Goal: Transaction & Acquisition: Purchase product/service

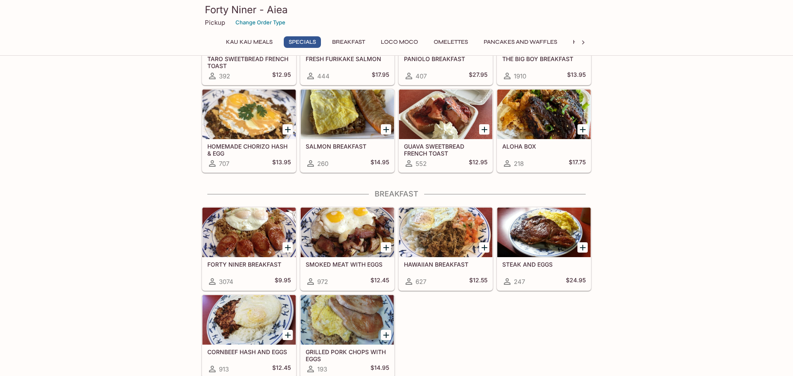
scroll to position [383, 0]
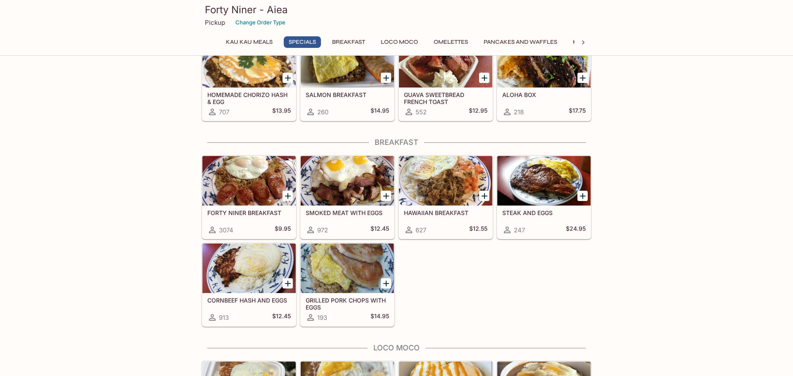
click at [236, 200] on div at bounding box center [248, 181] width 93 height 50
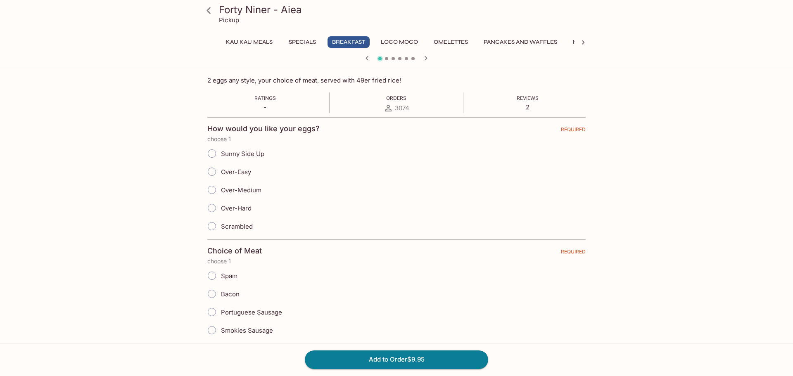
scroll to position [132, 0]
click at [208, 225] on input "Scrambled" at bounding box center [211, 224] width 17 height 17
radio input "true"
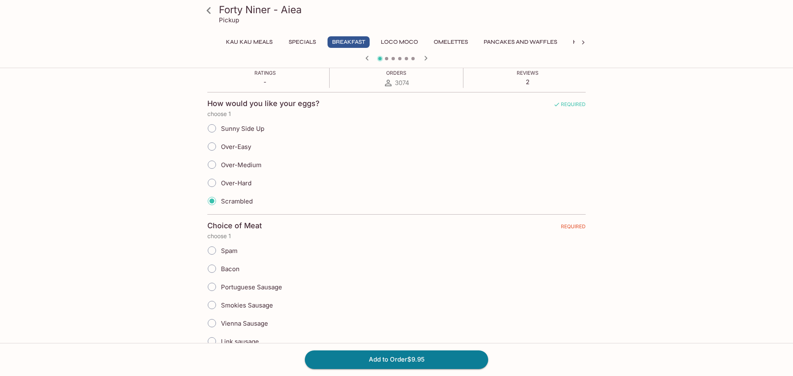
scroll to position [157, 0]
click at [214, 306] on input "Smokies Sausage" at bounding box center [211, 304] width 17 height 17
radio input "true"
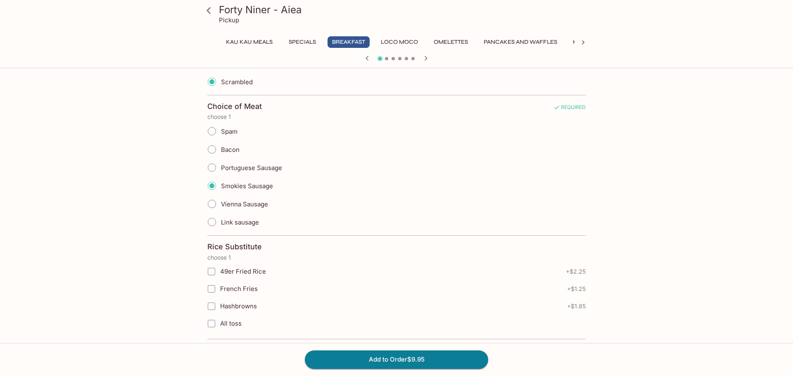
scroll to position [284, 0]
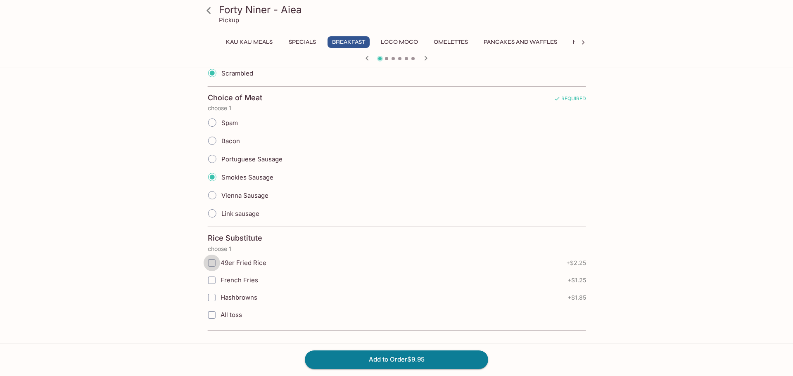
click at [209, 265] on input "49er Fried Rice" at bounding box center [212, 263] width 17 height 17
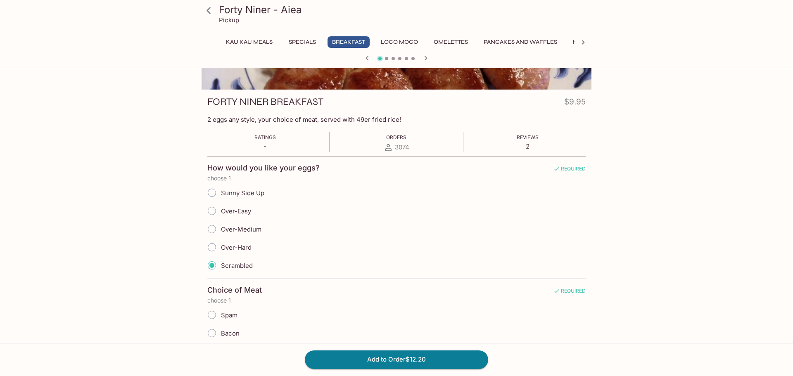
scroll to position [0, 0]
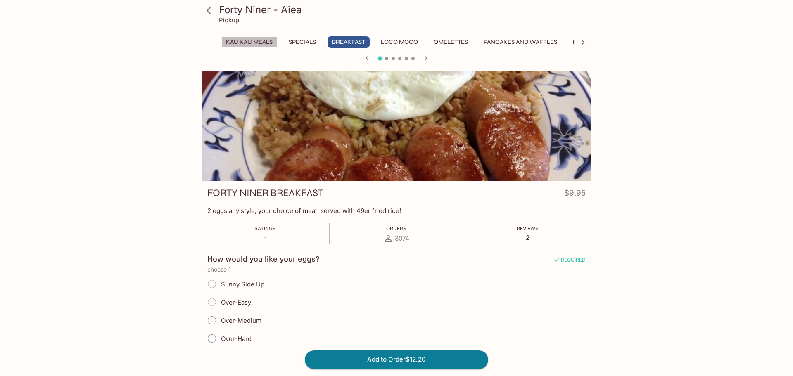
click at [253, 40] on button "Kau Kau Meals" at bounding box center [249, 42] width 56 height 12
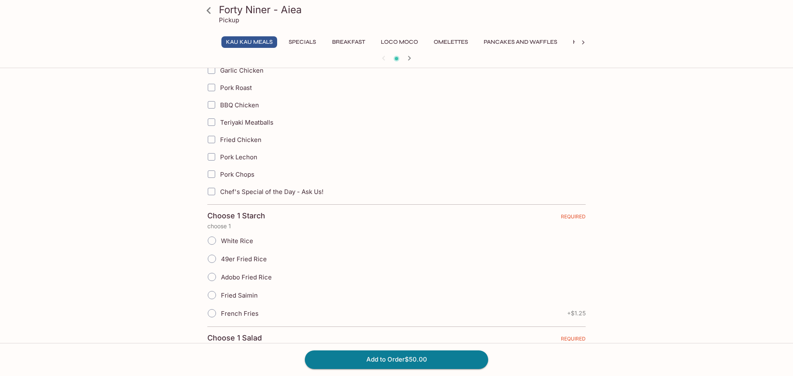
scroll to position [249, 0]
click at [212, 257] on input "49er Fried Rice" at bounding box center [211, 256] width 17 height 17
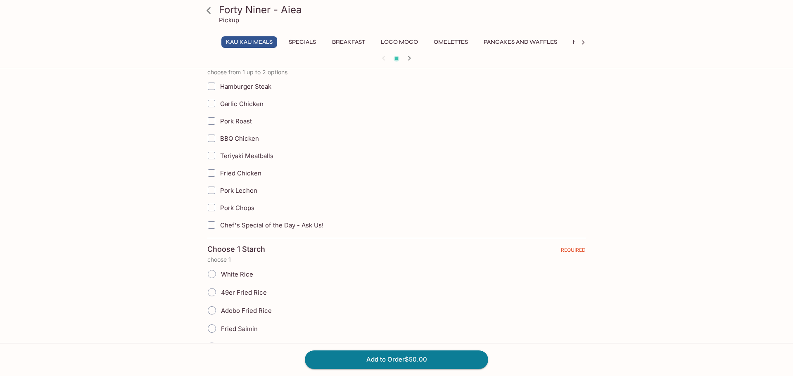
scroll to position [183, 0]
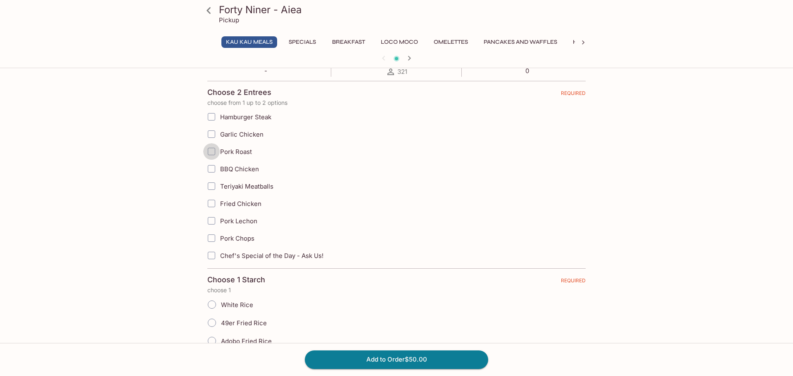
click at [217, 154] on input "Pork Roast" at bounding box center [211, 151] width 17 height 17
checkbox input "true"
click at [213, 204] on input "Fried Chicken" at bounding box center [211, 203] width 17 height 17
checkbox input "true"
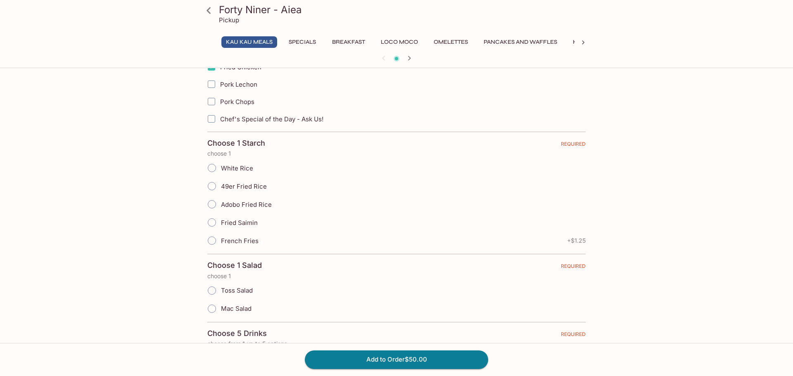
scroll to position [321, 0]
click at [215, 185] on input "49er Fried Rice" at bounding box center [211, 184] width 17 height 17
radio input "true"
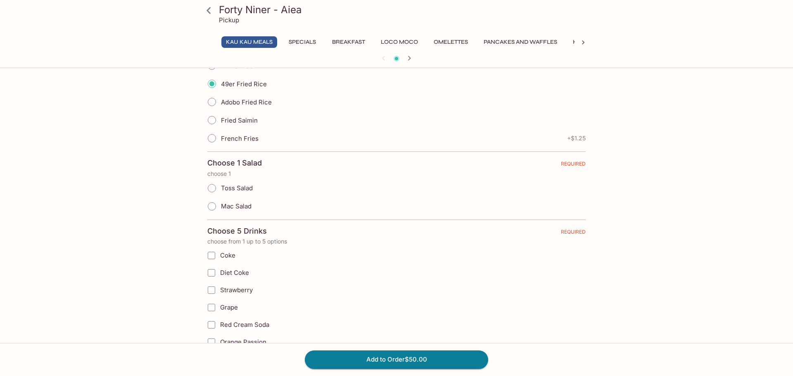
scroll to position [424, 0]
click at [214, 205] on input "Mac Salad" at bounding box center [211, 203] width 17 height 17
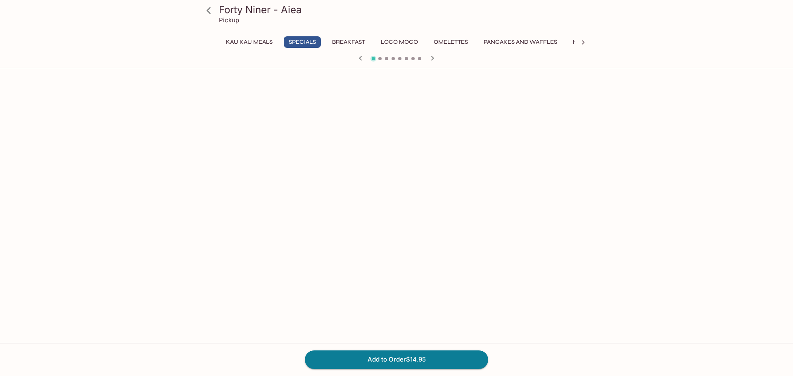
scroll to position [448, 0]
click at [243, 43] on button "Kau Kau Meals" at bounding box center [249, 42] width 56 height 12
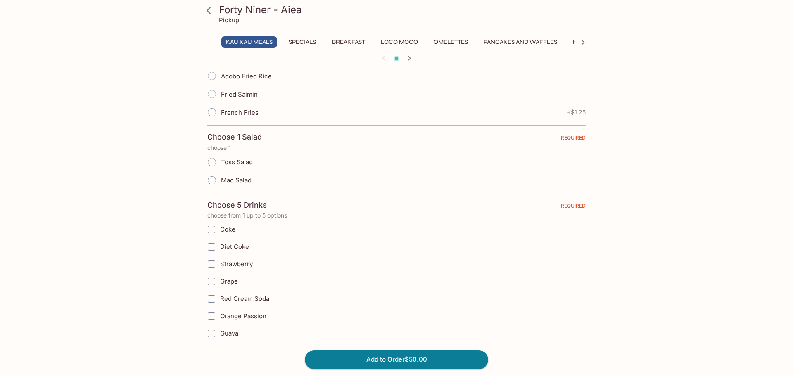
click at [218, 178] on input "Mac Salad" at bounding box center [211, 180] width 17 height 17
radio input "true"
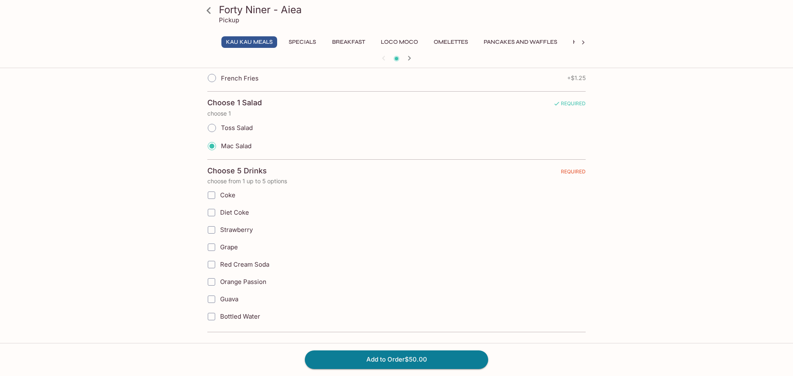
scroll to position [484, 0]
click at [210, 311] on input "Bottled Water" at bounding box center [211, 315] width 17 height 17
checkbox input "true"
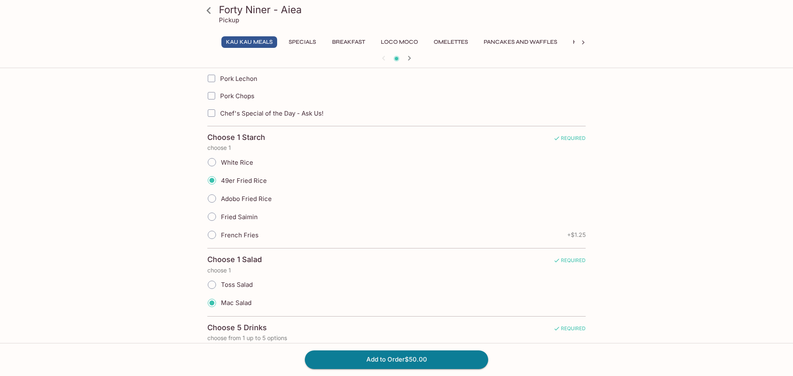
scroll to position [414, 0]
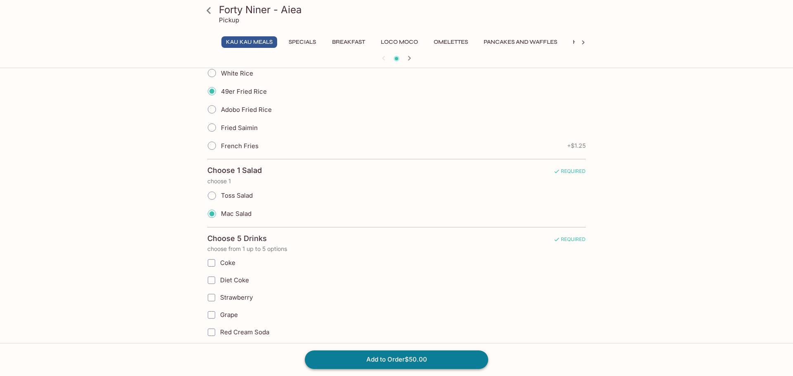
click at [413, 365] on button "Add to Order $50.00" at bounding box center [396, 360] width 183 height 18
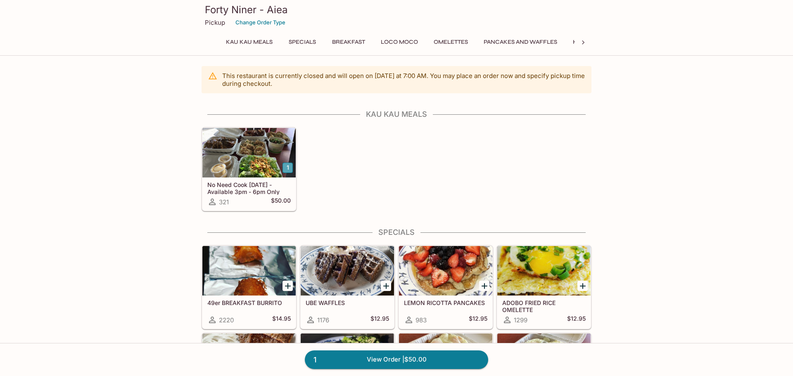
click at [289, 172] on button "1" at bounding box center [287, 168] width 10 height 10
click at [258, 137] on div at bounding box center [248, 153] width 93 height 50
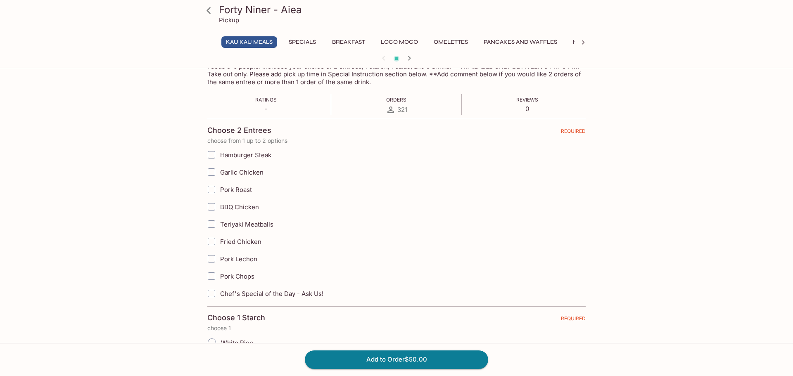
scroll to position [150, 0]
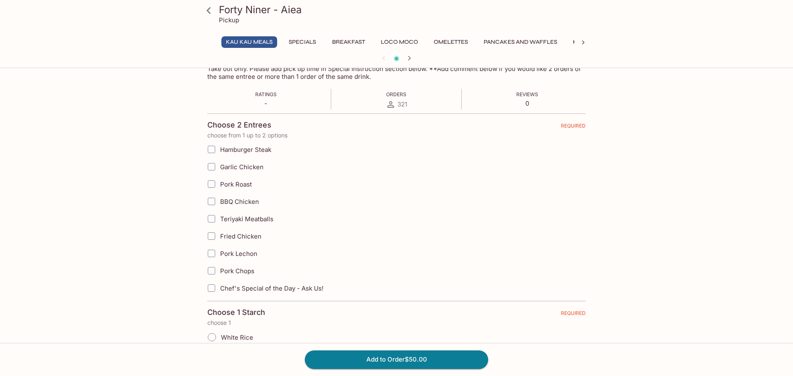
click at [210, 185] on input "Pork Roast" at bounding box center [211, 184] width 17 height 17
click at [211, 239] on input "Fried Chicken" at bounding box center [211, 236] width 17 height 17
checkbox input "true"
click at [211, 189] on input "Pork Roast" at bounding box center [211, 184] width 17 height 17
click at [210, 182] on input "Pork Roast" at bounding box center [211, 184] width 17 height 17
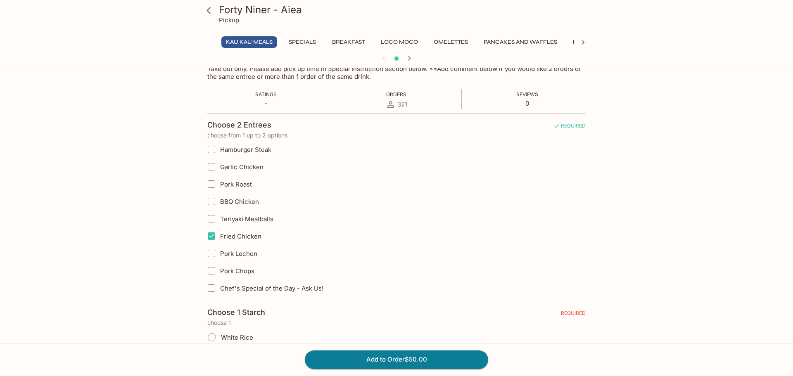
click at [221, 184] on span "Pork Roast" at bounding box center [236, 184] width 32 height 8
click at [220, 184] on input "Pork Roast" at bounding box center [211, 184] width 17 height 17
click at [212, 204] on input "BBQ Chicken" at bounding box center [211, 201] width 17 height 17
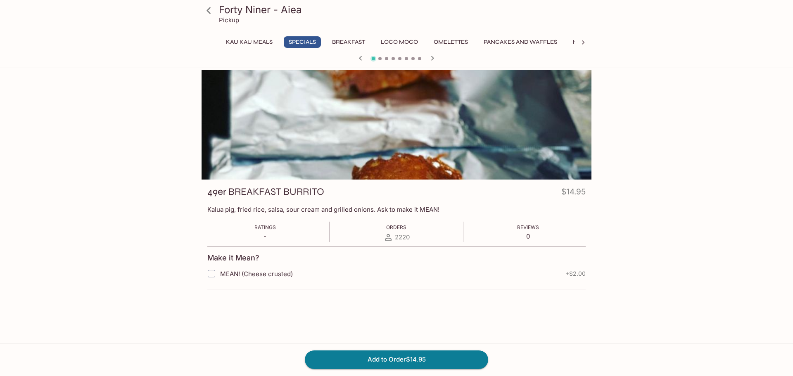
scroll to position [0, 0]
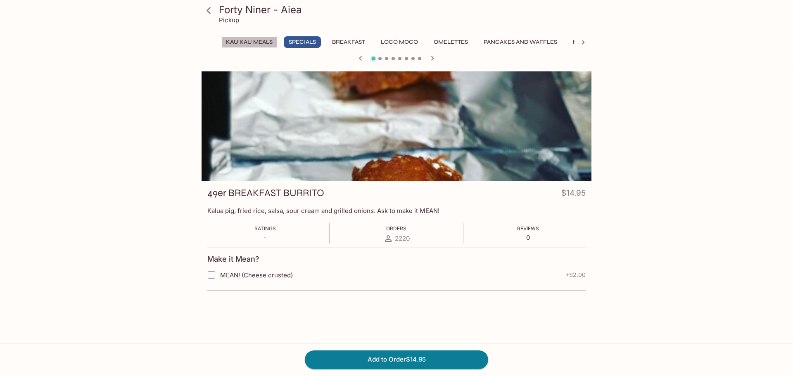
click at [242, 41] on button "Kau Kau Meals" at bounding box center [249, 42] width 56 height 12
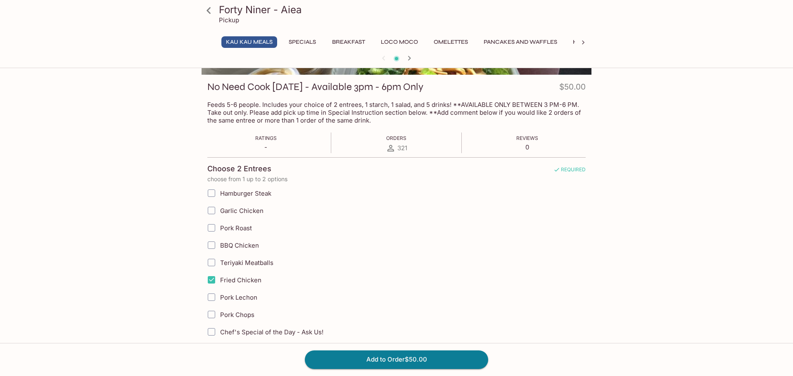
scroll to position [120, 0]
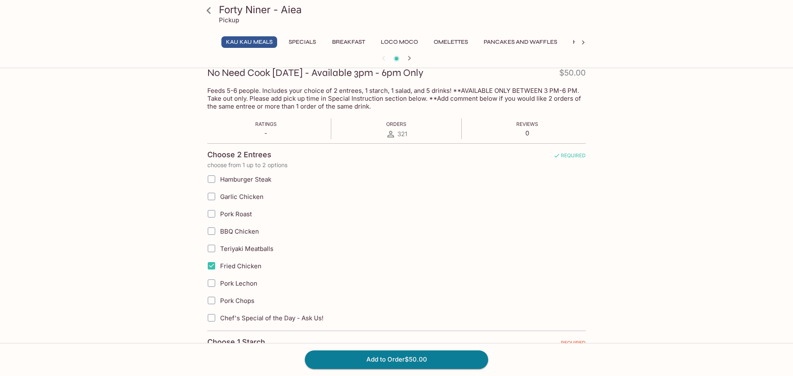
click at [213, 215] on input "Pork Roast" at bounding box center [211, 214] width 17 height 17
click at [212, 212] on input "Pork Roast" at bounding box center [211, 214] width 17 height 17
checkbox input "true"
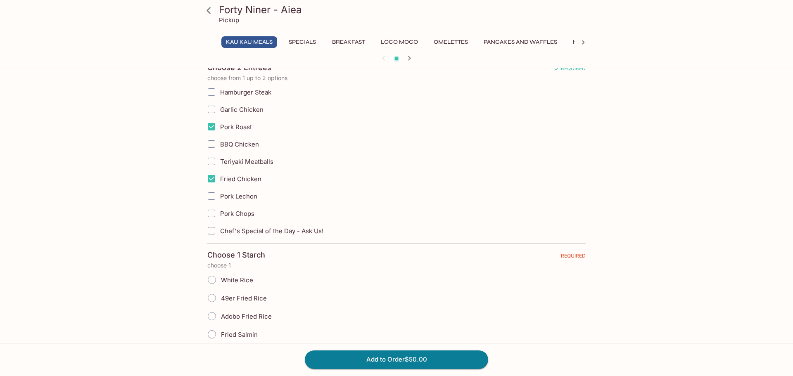
scroll to position [312, 0]
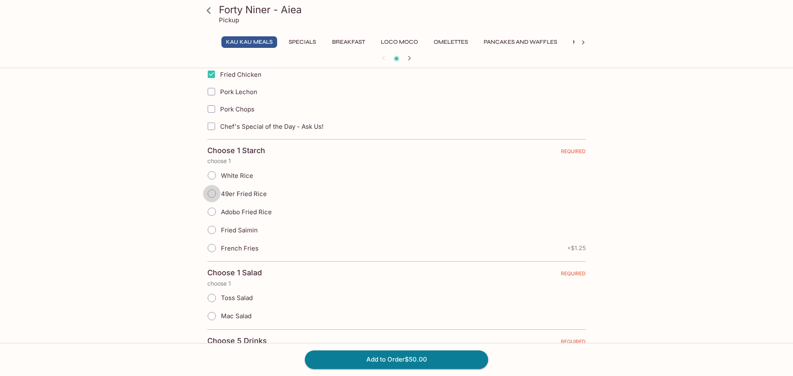
click at [212, 195] on input "49er Fried Rice" at bounding box center [211, 193] width 17 height 17
click at [210, 193] on input "49er Fried Rice" at bounding box center [211, 193] width 17 height 17
click at [223, 195] on span "49er Fried Rice" at bounding box center [244, 194] width 46 height 8
click at [221, 195] on input "49er Fried Rice" at bounding box center [211, 193] width 17 height 17
radio input "true"
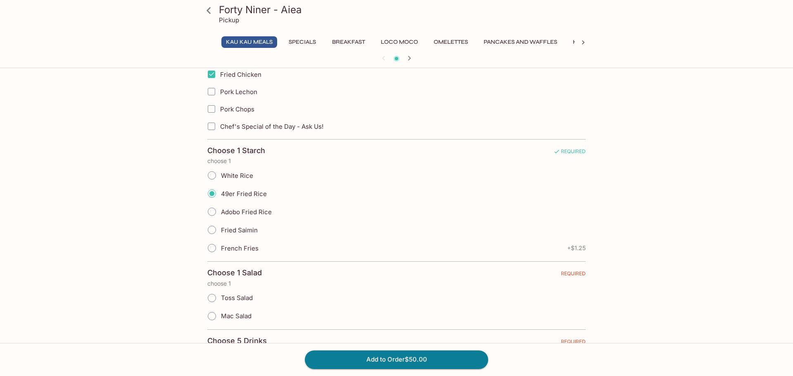
click at [237, 317] on span "Mac Salad" at bounding box center [236, 316] width 31 height 8
click at [221, 317] on input "Mac Salad" at bounding box center [211, 316] width 17 height 17
radio input "true"
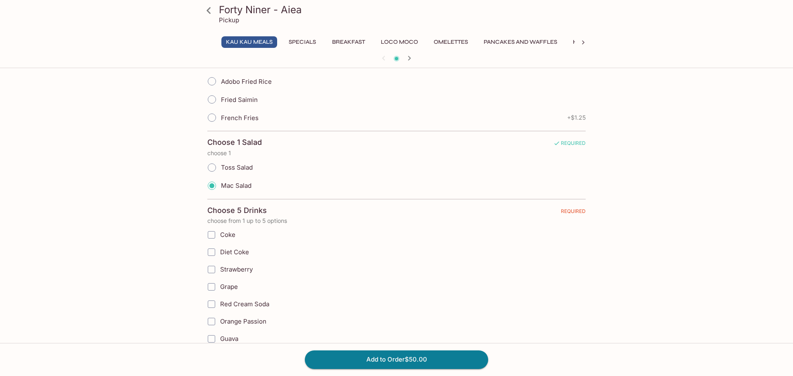
scroll to position [484, 0]
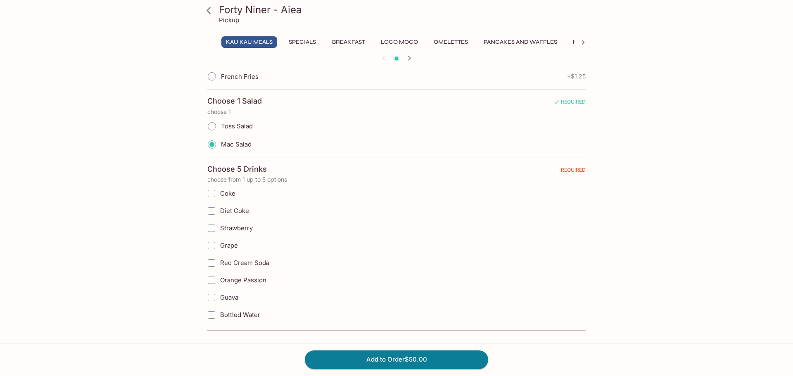
click at [211, 315] on input "Bottled Water" at bounding box center [211, 315] width 17 height 17
checkbox input "true"
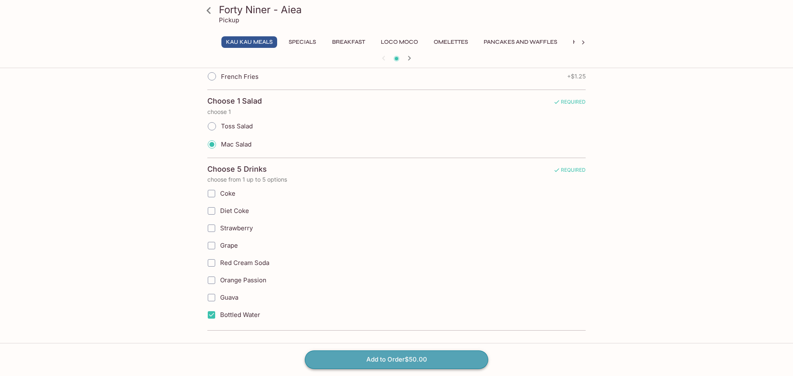
click at [424, 366] on button "Add to Order $50.00" at bounding box center [396, 360] width 183 height 18
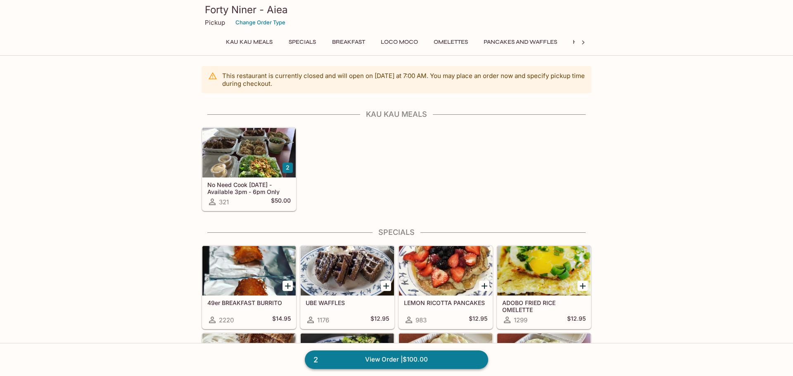
click at [336, 358] on link "2 View Order | $100.00" at bounding box center [396, 360] width 183 height 18
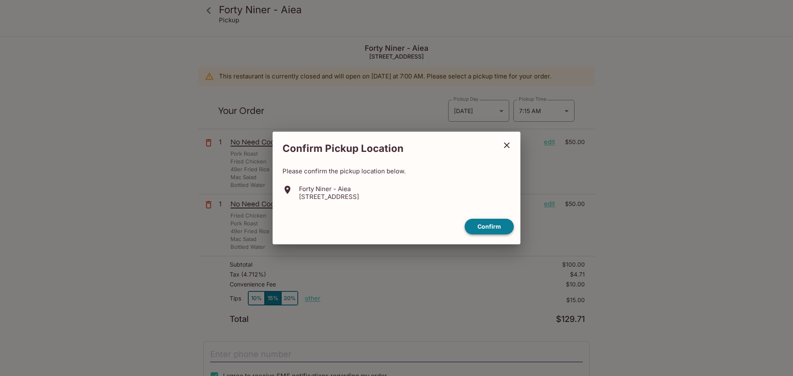
click at [487, 229] on button "Confirm" at bounding box center [489, 227] width 49 height 16
